Goal: Task Accomplishment & Management: Complete application form

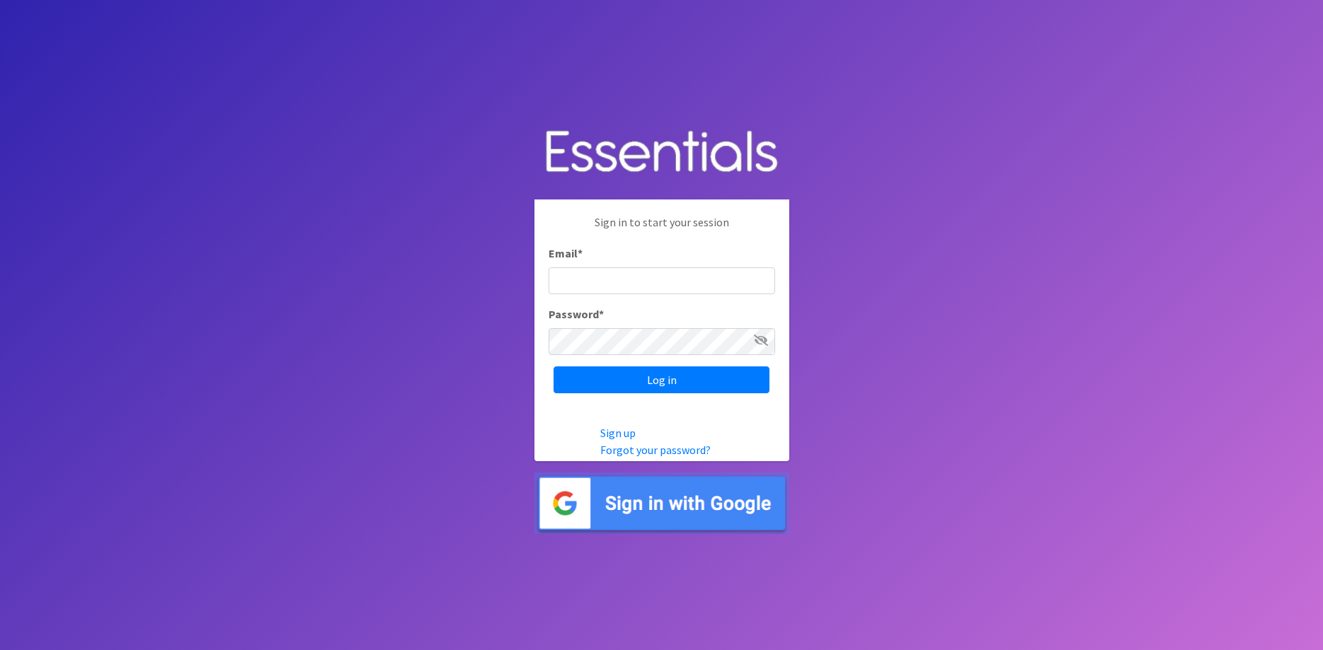
click at [575, 294] on input "Email *" at bounding box center [661, 280] width 226 height 27
type input "[EMAIL_ADDRESS][DOMAIN_NAME]"
click at [681, 391] on input "Log in" at bounding box center [661, 380] width 216 height 27
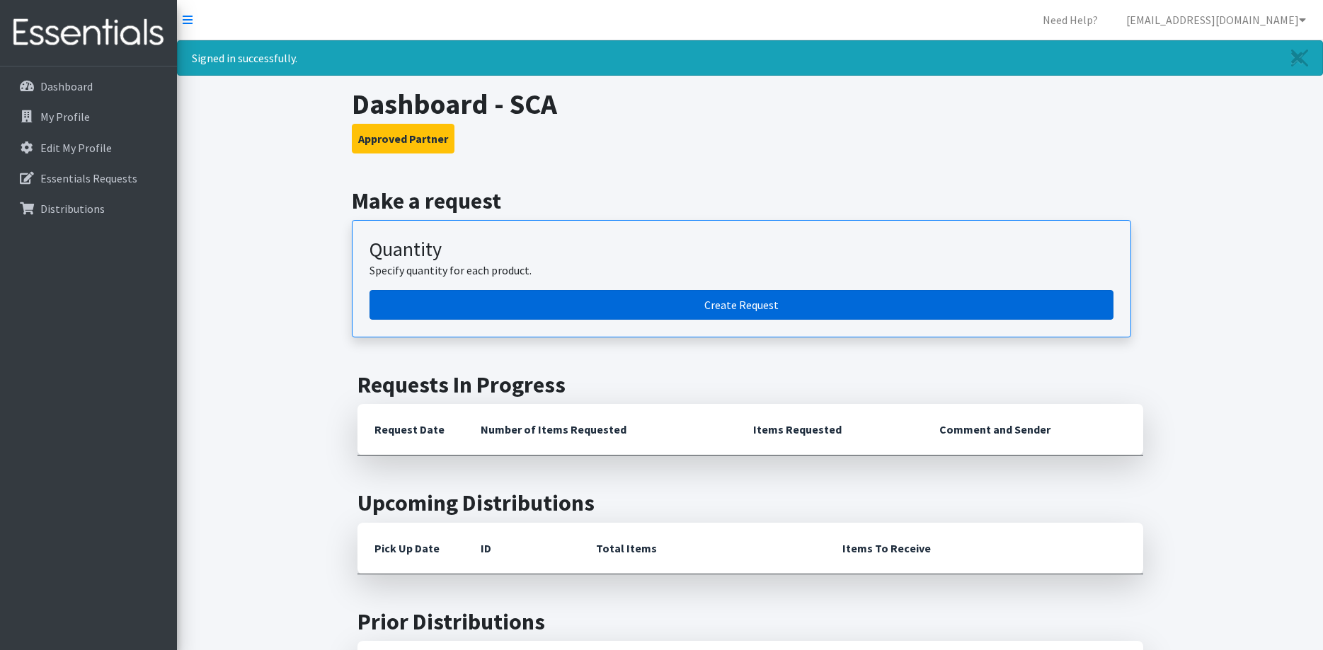
click at [483, 300] on link "Create Request" at bounding box center [741, 305] width 744 height 30
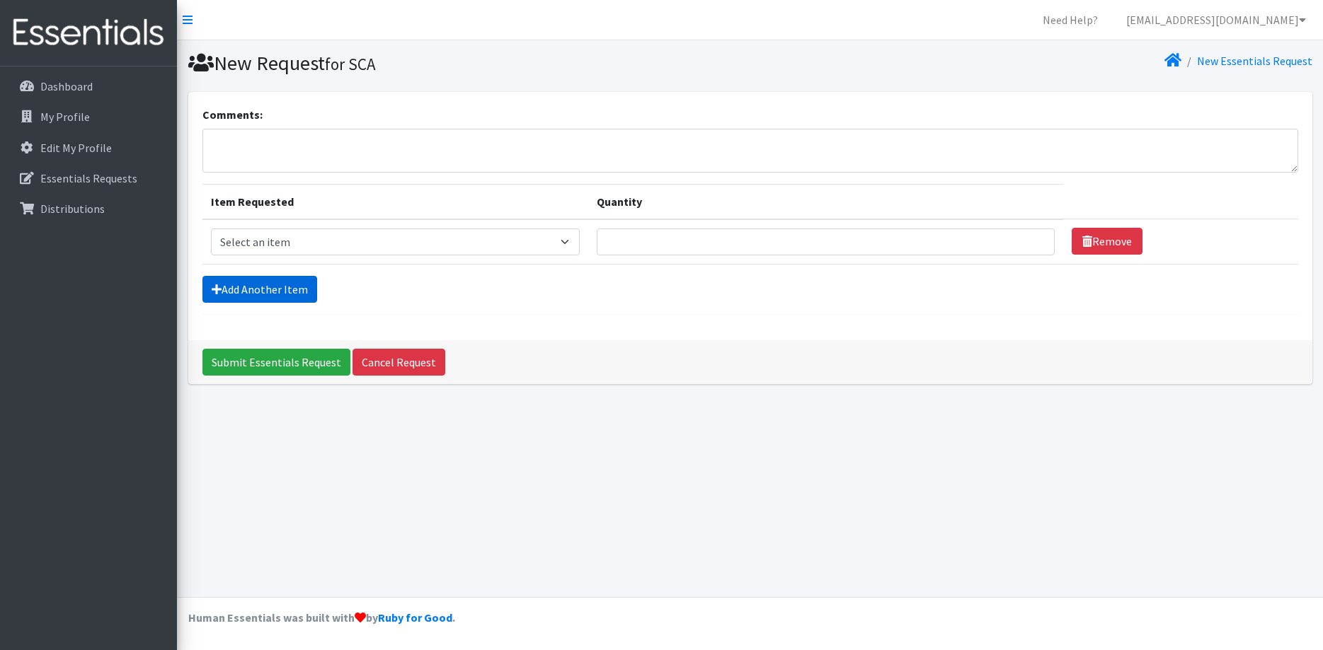
click at [247, 293] on link "Add Another Item" at bounding box center [259, 289] width 115 height 27
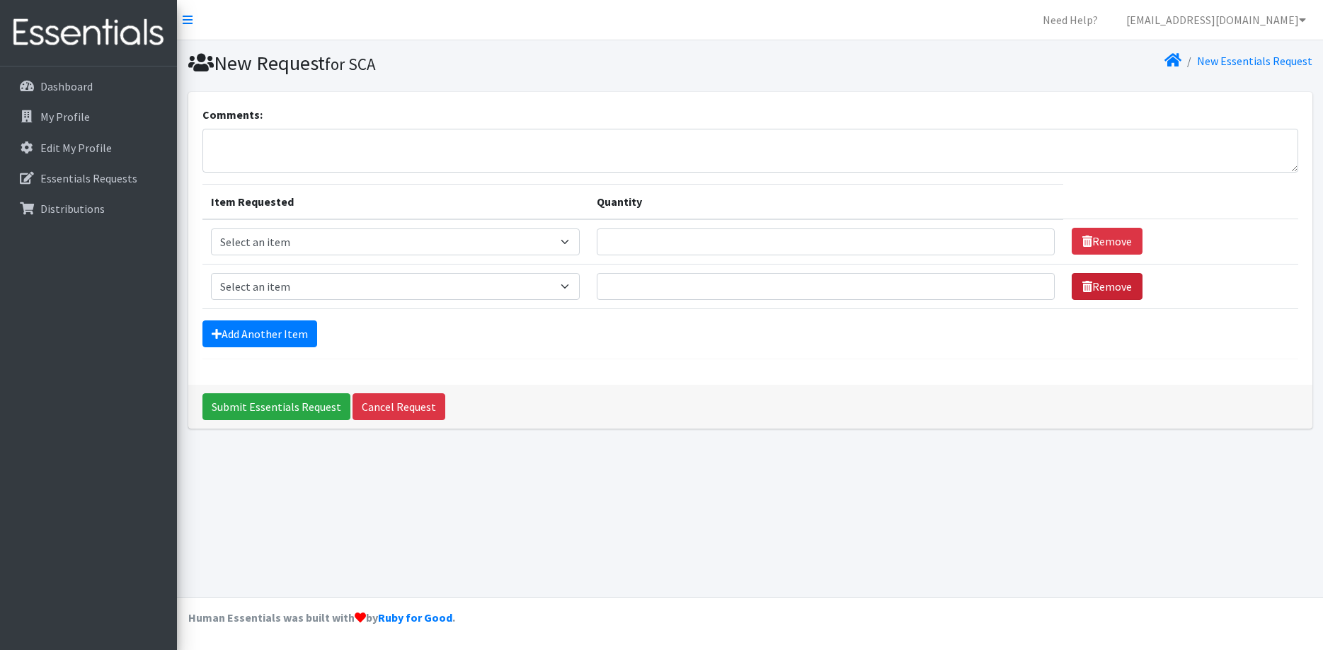
click at [1088, 287] on link "Remove" at bounding box center [1106, 286] width 71 height 27
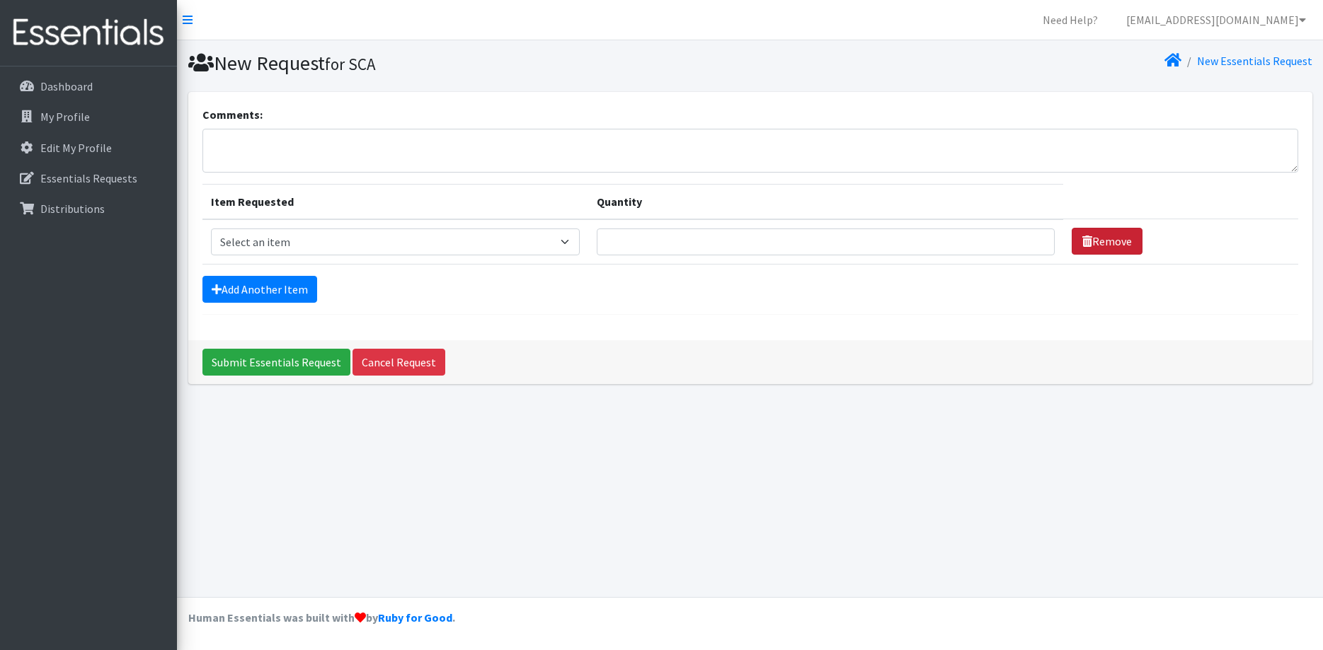
click at [1082, 240] on link "Remove" at bounding box center [1106, 241] width 71 height 27
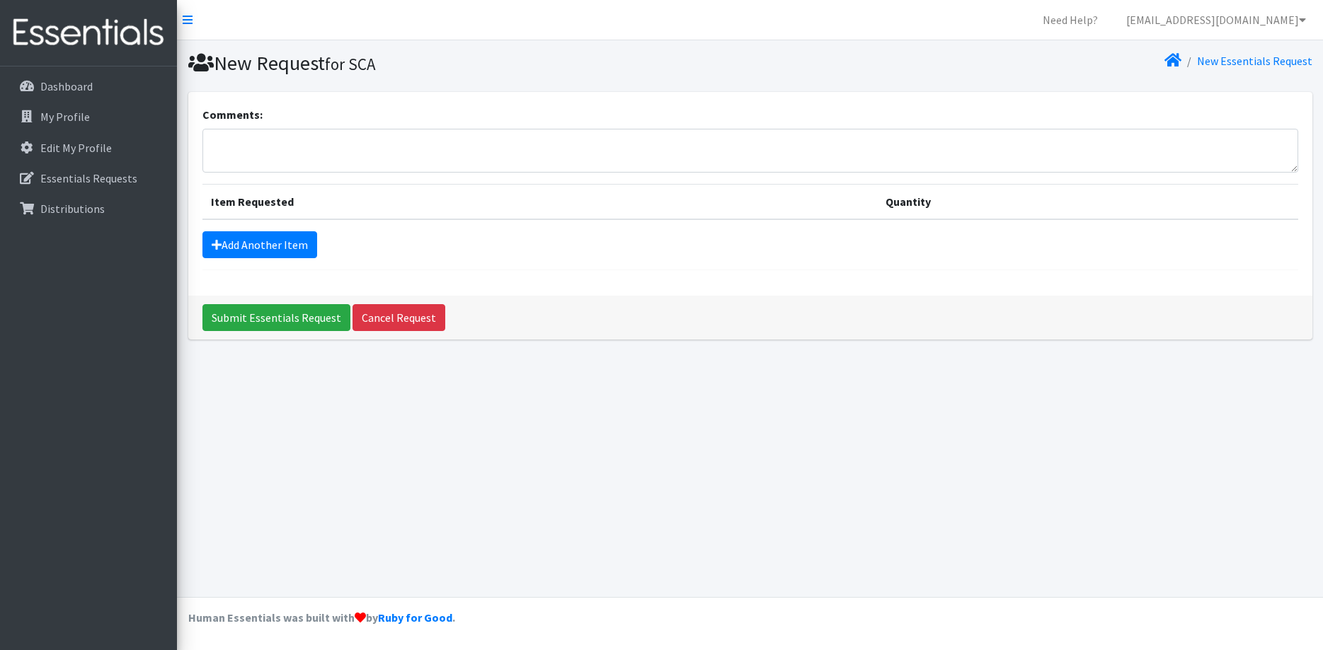
click at [385, 204] on th "Item Requested" at bounding box center [539, 201] width 674 height 35
click at [245, 200] on th "Item Requested" at bounding box center [539, 201] width 674 height 35
click at [747, 197] on th "Item Requested" at bounding box center [539, 201] width 674 height 35
click at [611, 205] on th "Item Requested" at bounding box center [539, 201] width 674 height 35
click at [280, 240] on link "Add Another Item" at bounding box center [259, 244] width 115 height 27
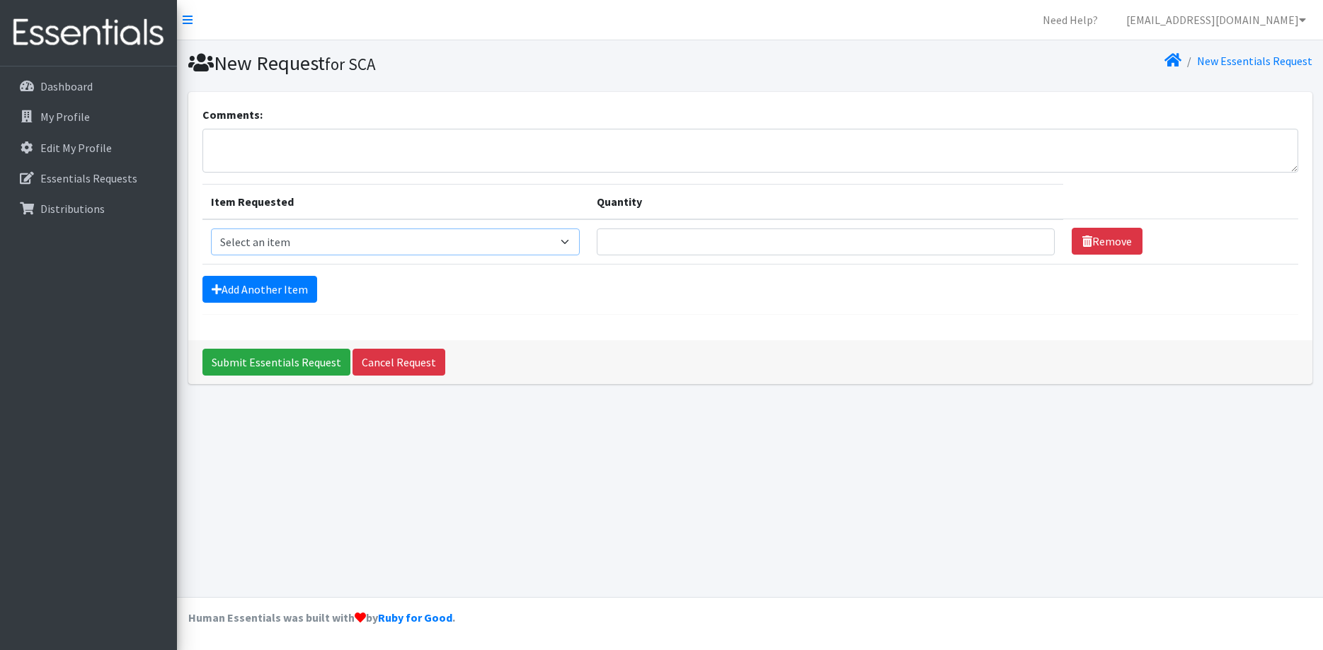
click at [211, 229] on select "Select an item Kids (Newborn) Kids (Preemie) Kids (Size 1) Kids (Size 2) Kids (…" at bounding box center [395, 242] width 369 height 27
select select "11349"
click option "Kids (Size 4)" at bounding box center [0, 0] width 0 height 0
click at [626, 241] on input "Quantity" at bounding box center [826, 242] width 458 height 27
type input "1800"
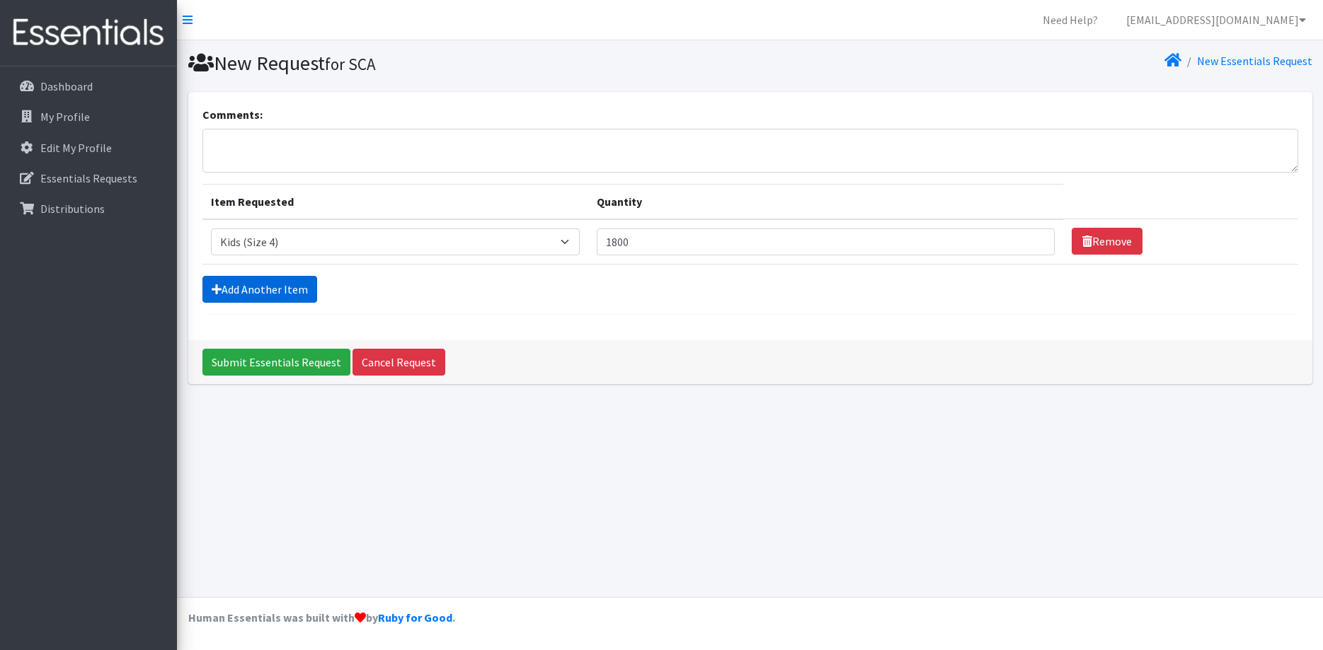
click at [272, 285] on link "Add Another Item" at bounding box center [259, 289] width 115 height 27
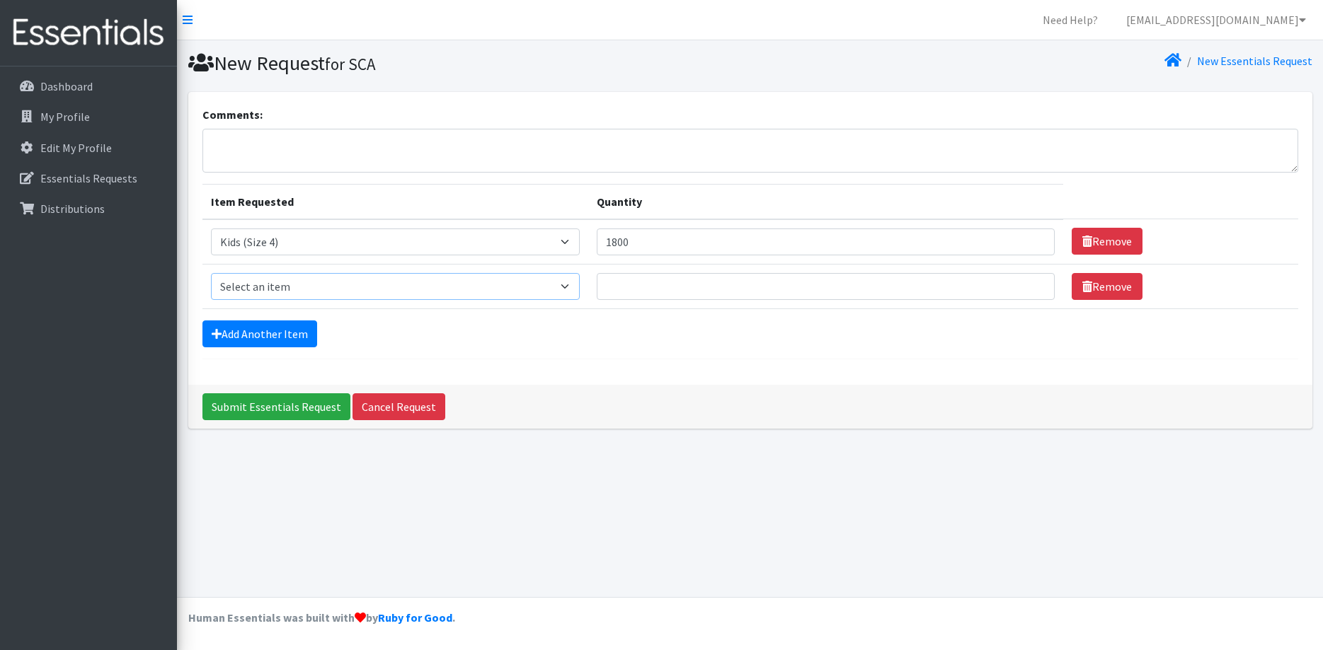
click at [211, 273] on select "Select an item Kids (Newborn) Kids (Preemie) Kids (Size 1) Kids (Size 2) Kids (…" at bounding box center [395, 286] width 369 height 27
select select "11322"
click option "Kids (Size 5)" at bounding box center [0, 0] width 0 height 0
click at [622, 286] on input "Quantity" at bounding box center [826, 286] width 458 height 27
type input "2500"
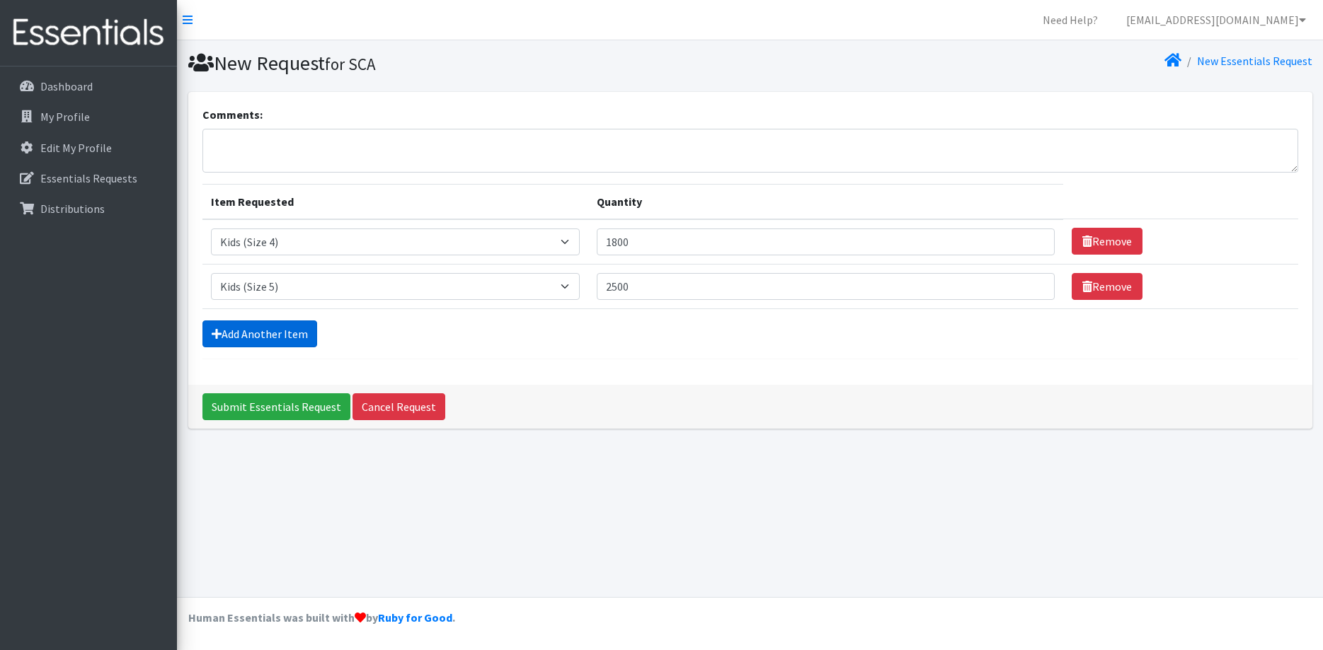
click at [240, 330] on link "Add Another Item" at bounding box center [259, 334] width 115 height 27
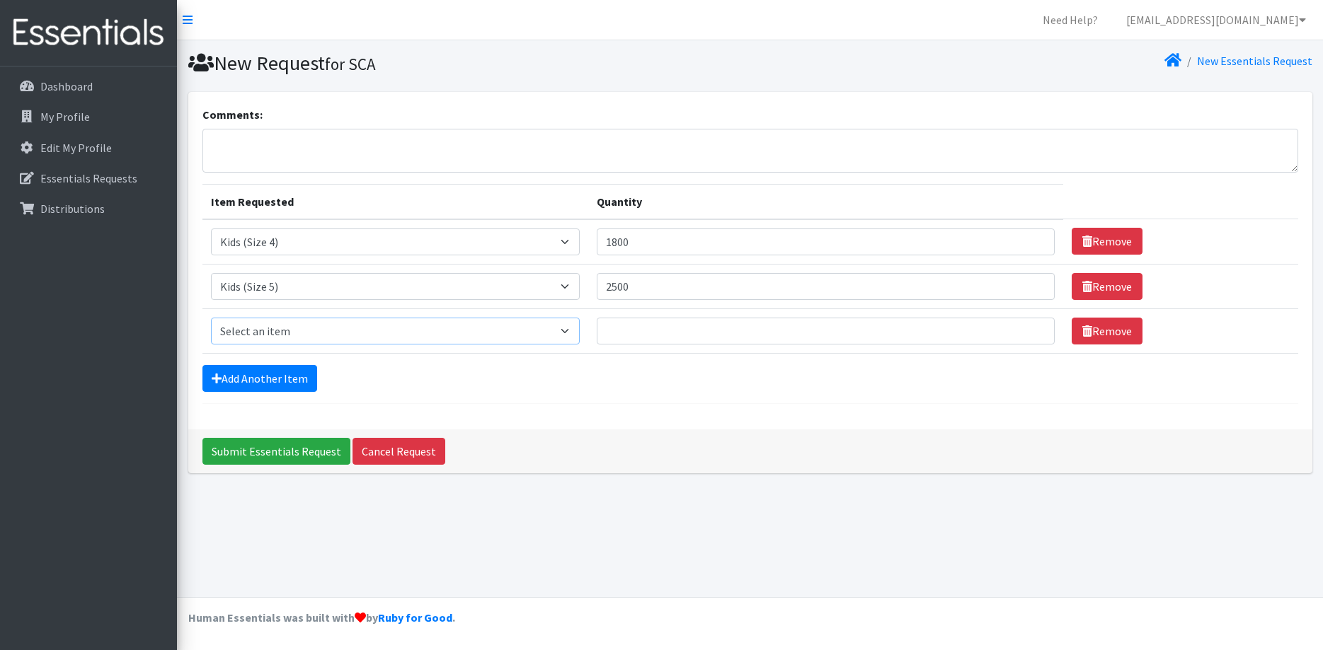
click at [211, 318] on select "Select an item Kids (Newborn) Kids (Preemie) Kids (Size 1) Kids (Size 2) Kids (…" at bounding box center [395, 331] width 369 height 27
select select "11346"
click option "Kids (Size 6)" at bounding box center [0, 0] width 0 height 0
click at [648, 334] on input "Quantity" at bounding box center [826, 331] width 458 height 27
type input "2500"
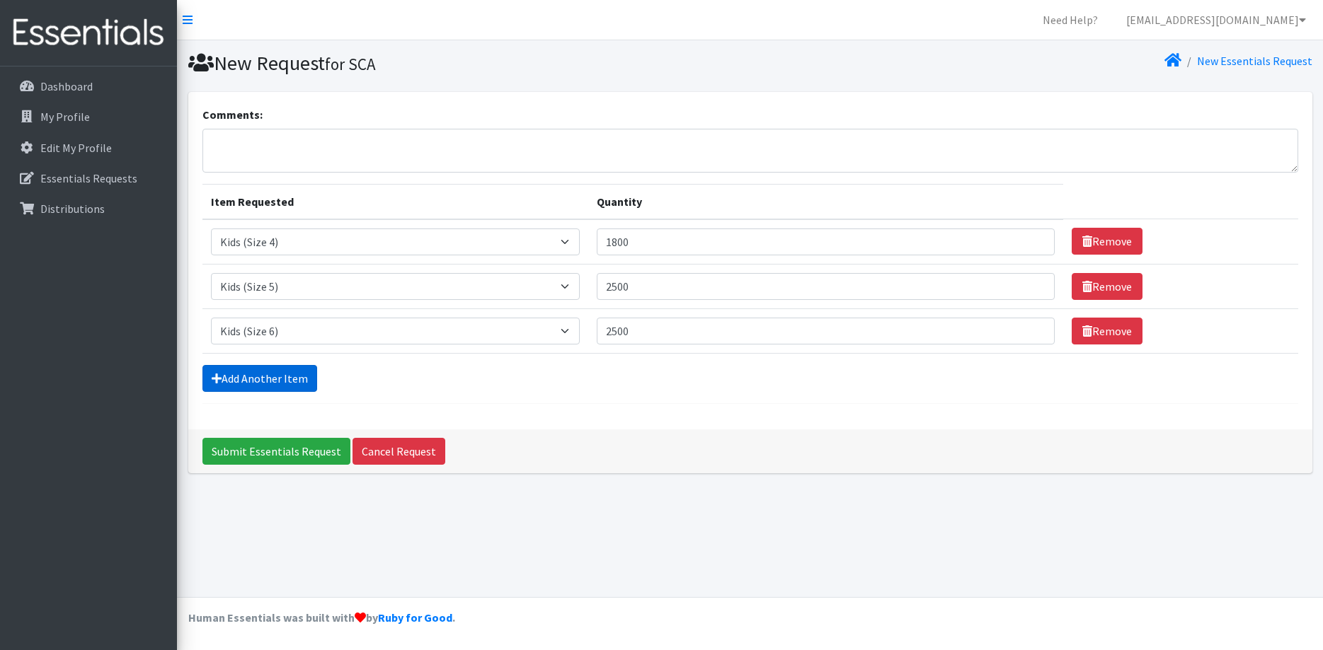
click at [267, 375] on link "Add Another Item" at bounding box center [259, 378] width 115 height 27
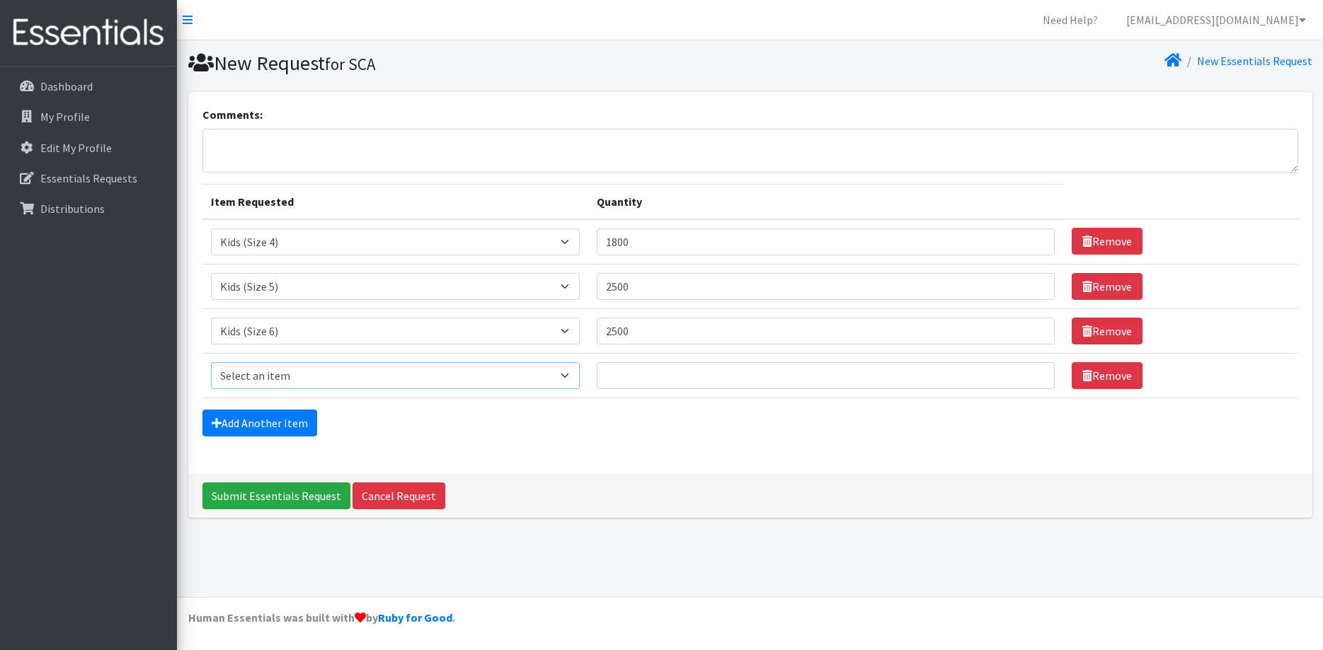
select select "14461"
click option "Kids (Size 7)" at bounding box center [0, 0] width 0 height 0
click at [627, 367] on input "Quantity" at bounding box center [826, 375] width 458 height 27
type input "1500"
click at [265, 420] on link "Add Another Item" at bounding box center [259, 423] width 115 height 27
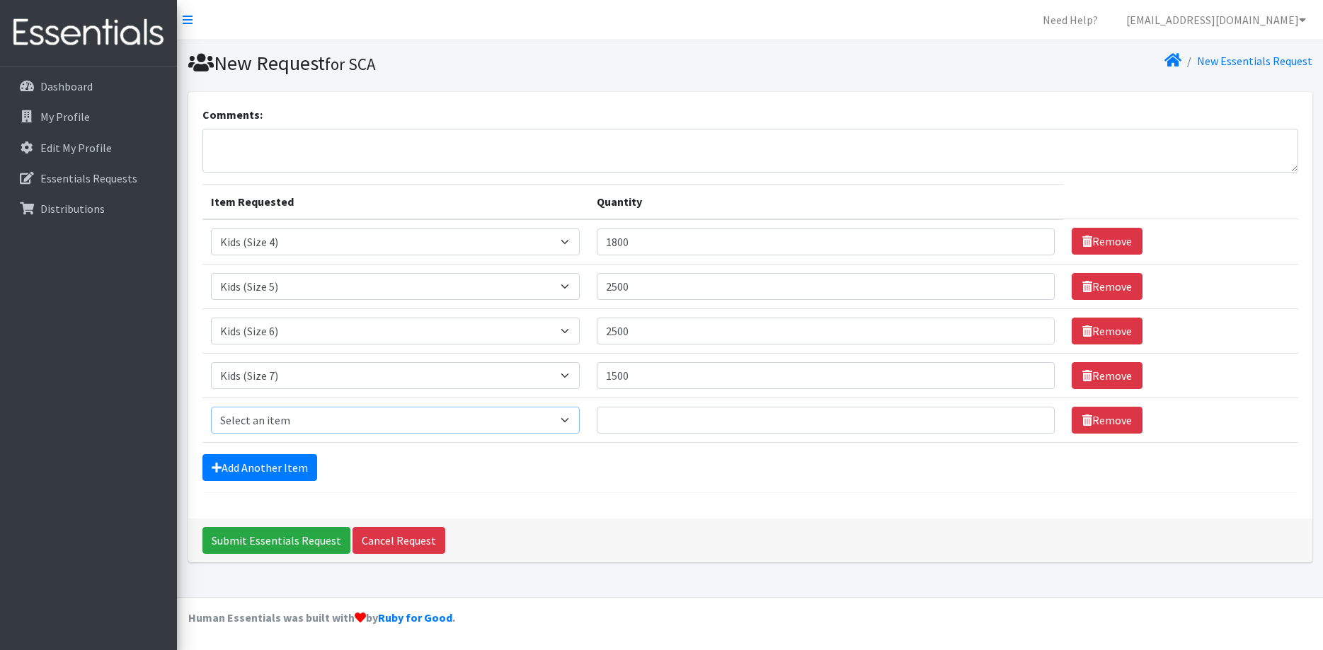
click at [211, 407] on select "Select an item Kids (Newborn) Kids (Preemie) Kids (Size 1) Kids (Size 2) Kids (…" at bounding box center [395, 420] width 369 height 27
select select "11343"
click option "Wipes (Baby)" at bounding box center [0, 0] width 0 height 0
drag, startPoint x: 618, startPoint y: 416, endPoint x: 637, endPoint y: 415, distance: 18.5
click at [620, 417] on input "Quantity" at bounding box center [826, 420] width 458 height 27
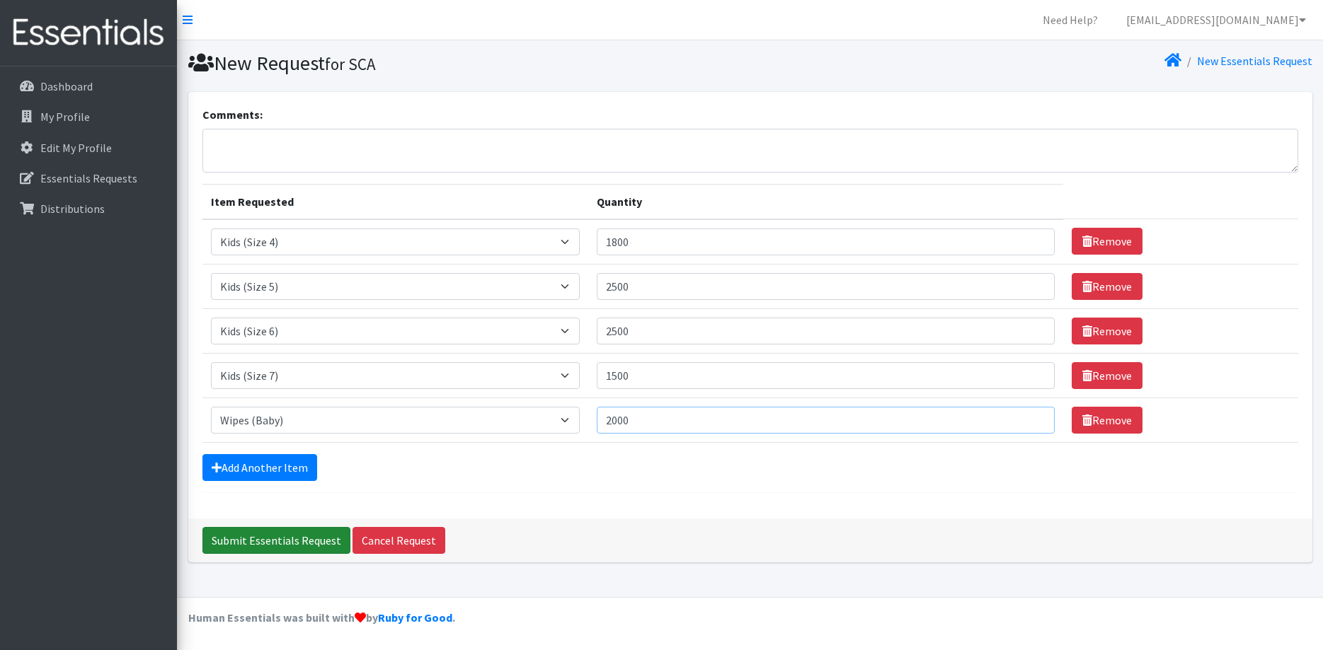
type input "2000"
click at [265, 539] on input "Submit Essentials Request" at bounding box center [276, 540] width 148 height 27
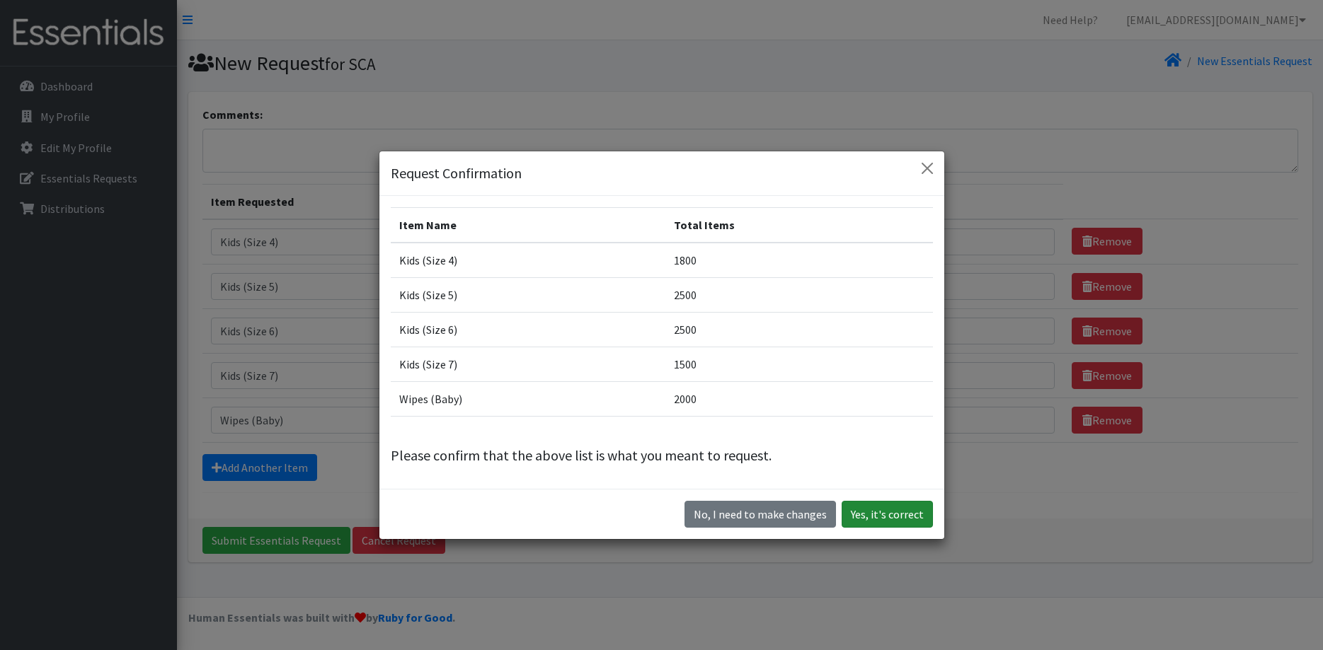
click at [889, 510] on button "Yes, it's correct" at bounding box center [886, 514] width 91 height 27
